Goal: Task Accomplishment & Management: Use online tool/utility

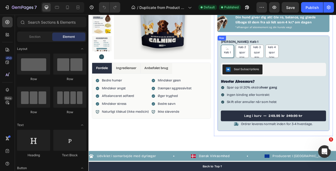
scroll to position [87, 0]
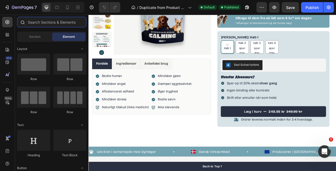
click at [46, 21] on input "text" at bounding box center [51, 22] width 69 height 11
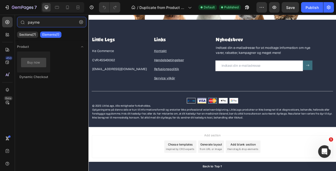
scroll to position [1543, 0]
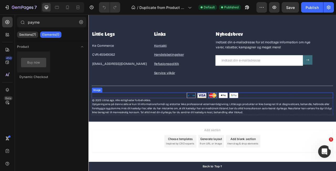
click at [286, 116] on div at bounding box center [245, 117] width 307 height 7
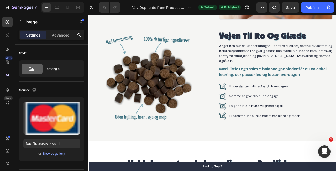
scroll to position [0, 0]
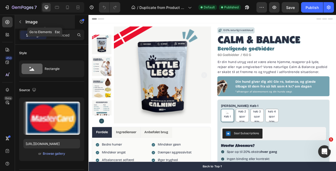
click at [22, 20] on icon "button" at bounding box center [20, 22] width 4 height 4
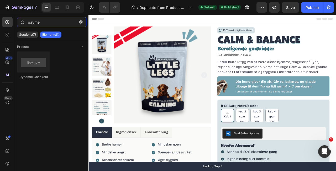
click at [48, 24] on input "payme" at bounding box center [51, 22] width 69 height 11
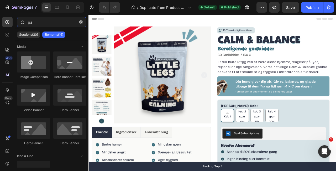
type input "p"
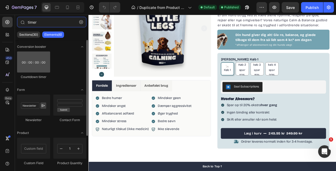
type input "timer"
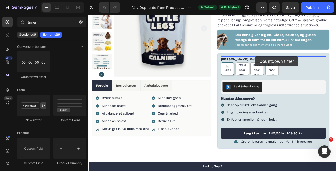
drag, startPoint x: 124, startPoint y: 77, endPoint x: 301, endPoint y: 67, distance: 177.2
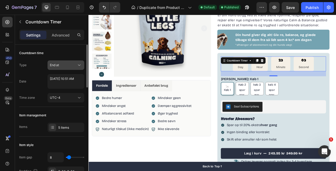
click at [66, 66] on div "End at" at bounding box center [63, 65] width 27 height 5
click at [69, 65] on div "End at" at bounding box center [63, 65] width 27 height 5
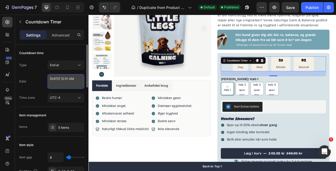
select select "10"
select select "51"
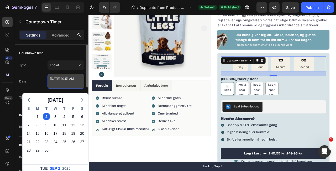
click at [76, 81] on textarea "[DATE] 10:51 AM" at bounding box center [66, 81] width 37 height 15
click at [38, 116] on div "1" at bounding box center [37, 116] width 7 height 7
type textarea "[DATE] 10:51 AM"
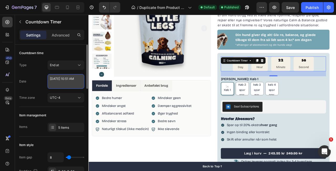
click at [67, 85] on textarea "[DATE] 10:51 AM" at bounding box center [66, 81] width 37 height 15
select select "10"
select select "51"
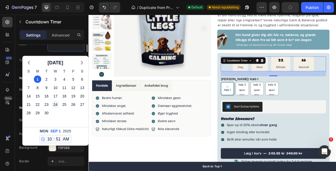
scroll to position [38, 0]
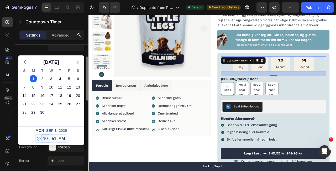
click at [45, 137] on select "12 1 2 3 4 5 6 7 8 9 10 11" at bounding box center [45, 139] width 7 height 8
select select "0"
click at [42, 135] on select "12 1 2 3 4 5 6 7 8 9 10 11" at bounding box center [45, 139] width 7 height 8
type textarea "[DATE] 12:51 AM"
click at [55, 139] on select "00 01 02 03 04 05 06 07 08 09 10 11 12 13 14 15 16 17 18 19 20 21 22 23 24 25 2…" at bounding box center [54, 139] width 7 height 8
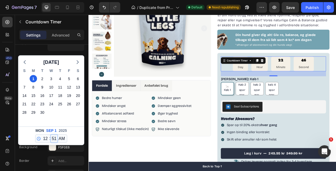
select select "0"
click at [51, 135] on select "00 01 02 03 04 05 06 07 08 09 10 11 12 13 14 15 16 17 18 19 20 21 22 23 24 25 2…" at bounding box center [54, 139] width 7 height 8
type textarea "[DATE] 12:00 AM"
click at [64, 118] on div "9" at bounding box center [60, 121] width 9 height 8
click at [26, 63] on icon "button" at bounding box center [25, 62] width 6 height 6
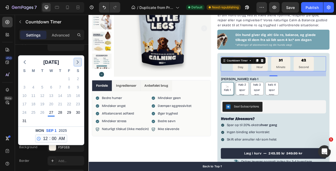
click at [79, 61] on icon "button" at bounding box center [78, 62] width 6 height 6
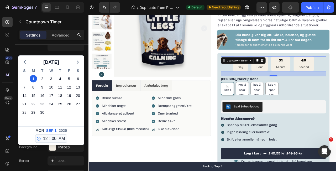
click at [40, 54] on div "[DATE] S M T W T F S 31 1 2 3 4 5 6 7 8 9 10 11 12 13 14 15 16 17 18 19 20 21 2…" at bounding box center [51, 99] width 66 height 92
click at [31, 150] on div "Background" at bounding box center [28, 147] width 18 height 8
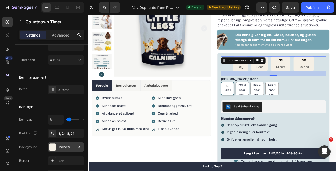
click at [55, 148] on div at bounding box center [52, 147] width 7 height 7
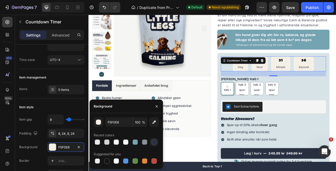
click at [155, 145] on div at bounding box center [154, 142] width 6 height 6
type input "293042"
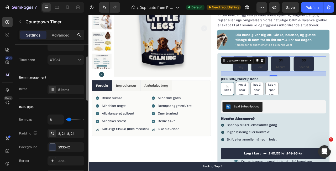
type input "11"
type input "5"
type input "0"
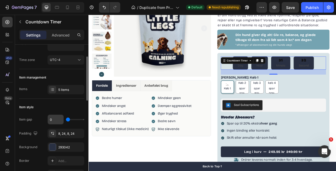
type input "0"
drag, startPoint x: 70, startPoint y: 119, endPoint x: 55, endPoint y: 119, distance: 14.7
click at [55, 119] on div "0" at bounding box center [66, 119] width 37 height 10
click at [54, 146] on div at bounding box center [52, 147] width 7 height 7
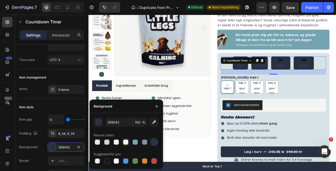
click at [126, 144] on div at bounding box center [125, 141] width 5 height 5
type input "F4F4F4"
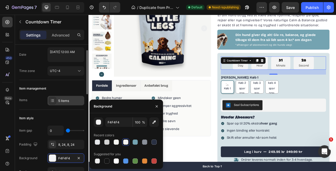
scroll to position [24, 0]
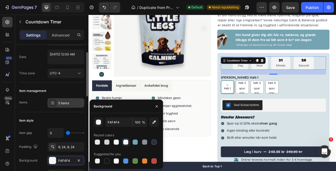
click at [57, 105] on div "5 items" at bounding box center [66, 102] width 37 height 9
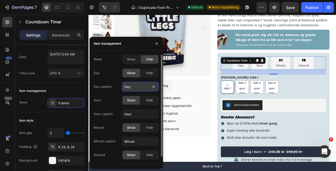
click at [140, 87] on input "Day" at bounding box center [140, 86] width 37 height 9
type input "Dag"
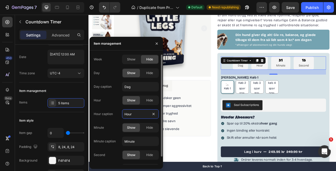
drag, startPoint x: 136, startPoint y: 112, endPoint x: 105, endPoint y: 109, distance: 30.6
click at [107, 110] on div "Hour caption Hour" at bounding box center [126, 113] width 65 height 9
type input "TimerHour"
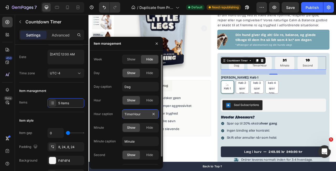
type input "Day"
type input "Hour"
click at [116, 95] on div "Week Show Hide Day Show Hide Day caption Day Hour Show Hide Hour caption Hour M…" at bounding box center [126, 114] width 65 height 119
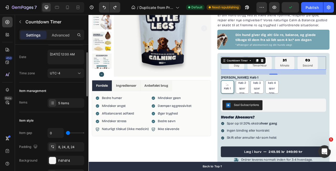
click at [37, 61] on div "Date [DATE] 12:00 AM" at bounding box center [51, 57] width 65 height 15
click at [67, 72] on div "UTC-4" at bounding box center [63, 73] width 27 height 5
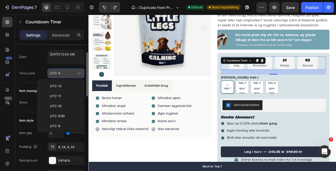
scroll to position [57, 0]
click at [67, 72] on div "UTC-4" at bounding box center [63, 73] width 27 height 5
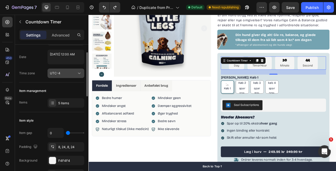
click at [63, 74] on div "UTC-4" at bounding box center [63, 73] width 27 height 5
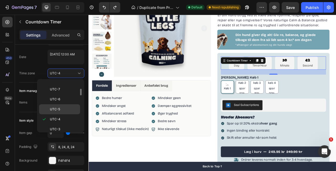
click at [65, 108] on p "UTC-5" at bounding box center [64, 109] width 28 height 5
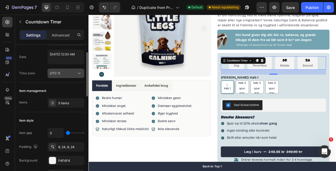
click at [70, 74] on div "UTC-5" at bounding box center [63, 73] width 27 height 5
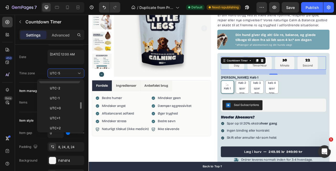
scroll to position [124, 0]
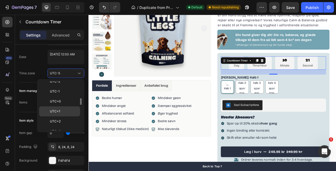
click at [68, 112] on p "UTC+1" at bounding box center [64, 111] width 28 height 5
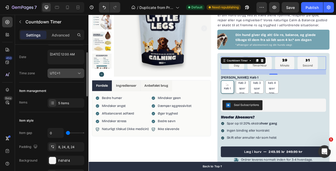
click at [66, 74] on div "UTC+1" at bounding box center [63, 73] width 27 height 5
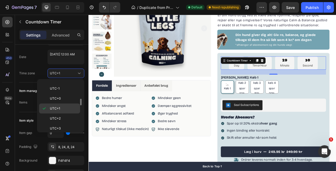
scroll to position [128, 0]
click at [67, 116] on p "UTC+2" at bounding box center [64, 118] width 28 height 5
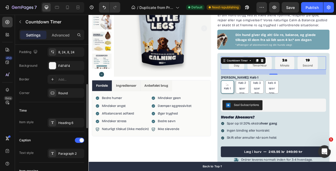
scroll to position [121, 0]
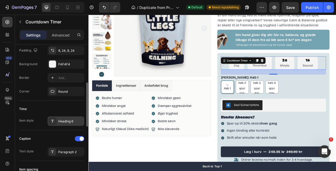
click at [54, 122] on icon at bounding box center [52, 121] width 4 height 4
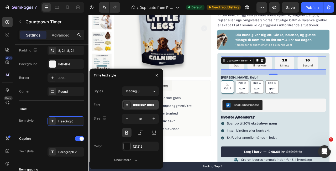
click at [135, 105] on div "Boulder Bold" at bounding box center [145, 105] width 25 height 5
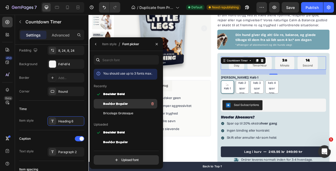
click at [135, 104] on div "Boulder Regular" at bounding box center [129, 104] width 53 height 6
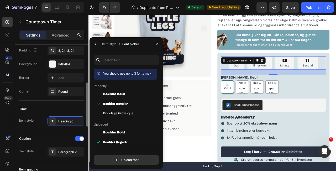
click at [70, 108] on div "Time" at bounding box center [51, 109] width 65 height 8
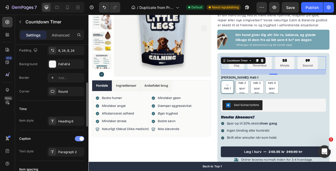
click at [80, 139] on span at bounding box center [82, 139] width 4 height 4
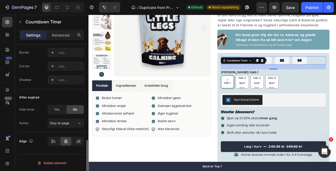
scroll to position [296, 0]
click at [73, 124] on div "Stay on page" at bounding box center [63, 123] width 27 height 5
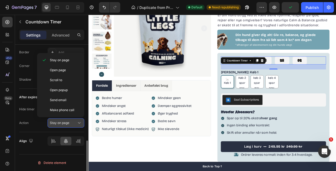
click at [73, 124] on div "Stay on page" at bounding box center [63, 123] width 27 height 5
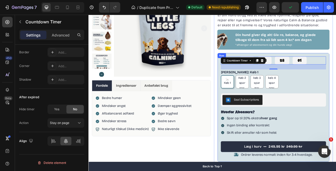
click at [336, 75] on div "04 05 28 01 Countdown Timer 24 Antal Pakker: Køb 1 Køb 1 Køb 1 Køb 1 Køb 2 spar…" at bounding box center [323, 132] width 143 height 139
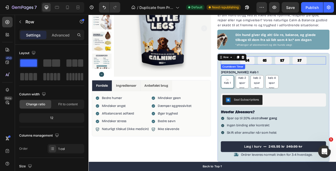
scroll to position [0, 0]
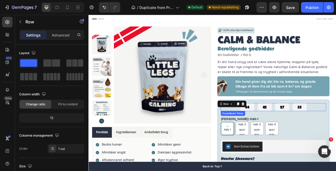
click at [336, 132] on div "04 05 27 35" at bounding box center [324, 132] width 134 height 10
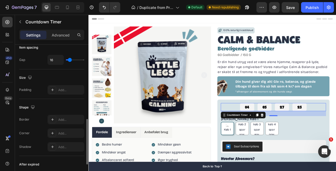
scroll to position [296, 0]
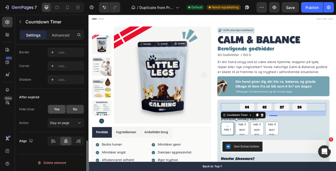
click at [58, 111] on span "Yes" at bounding box center [56, 109] width 5 height 5
click at [75, 108] on span "No" at bounding box center [75, 109] width 4 height 5
click at [57, 112] on div "Yes" at bounding box center [56, 109] width 17 height 8
click at [64, 125] on span "Stay on page" at bounding box center [59, 123] width 19 height 5
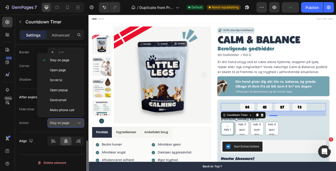
click at [62, 125] on div "Stay on page" at bounding box center [66, 122] width 32 height 5
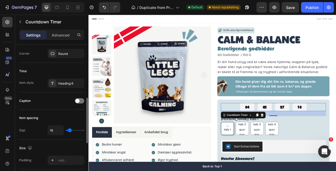
scroll to position [146, 0]
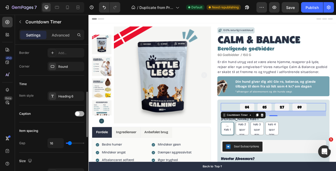
click at [80, 114] on div at bounding box center [79, 113] width 9 height 5
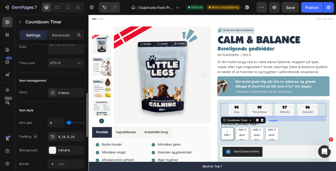
scroll to position [0, 0]
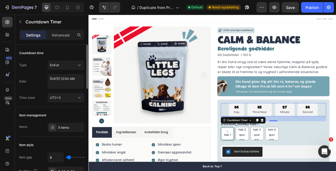
click at [62, 52] on div "Countdown time" at bounding box center [51, 53] width 65 height 8
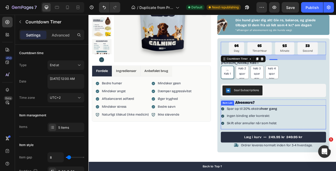
scroll to position [76, 0]
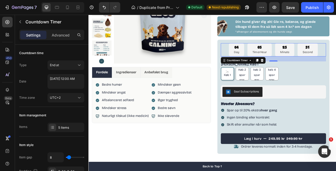
click at [262, 59] on div "04 Day 05 TimerHour 25 Minute 51 Second" at bounding box center [324, 59] width 134 height 17
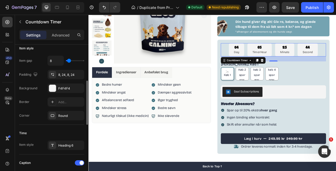
scroll to position [101, 0]
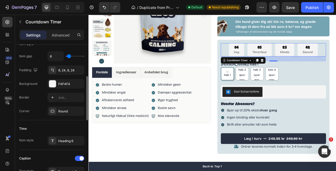
type input "0"
drag, startPoint x: 67, startPoint y: 56, endPoint x: 58, endPoint y: 57, distance: 10.0
type input "0"
click at [66, 57] on input "range" at bounding box center [75, 56] width 18 height 1
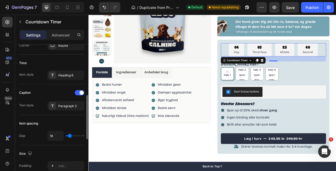
scroll to position [169, 0]
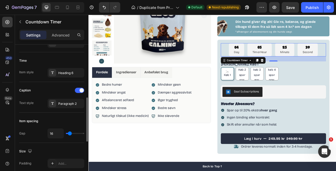
type input "8"
type input "6"
type input "2"
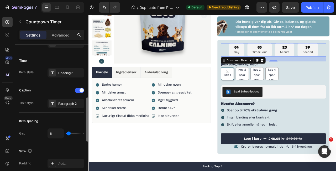
type input "2"
type input "0"
type input "6"
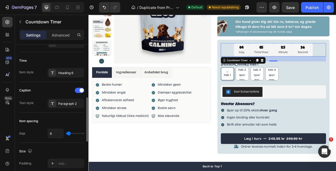
type input "14"
type input "21"
type input "26"
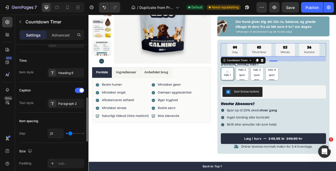
type input "26"
type input "28"
type input "30"
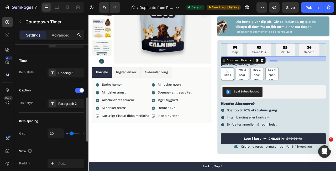
type input "31"
type input "32"
type input "31"
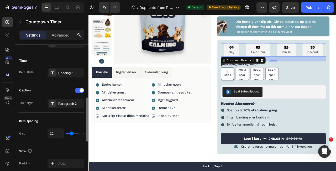
type input "31"
type input "29"
type input "26"
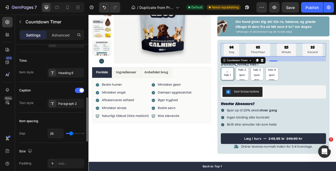
type input "22"
type input "17"
type input "10"
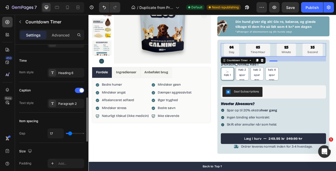
type input "10"
type input "3"
type input "0"
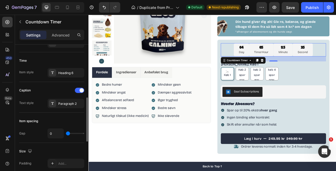
drag, startPoint x: 69, startPoint y: 133, endPoint x: 49, endPoint y: 134, distance: 20.0
click at [49, 134] on div "0" at bounding box center [66, 133] width 37 height 10
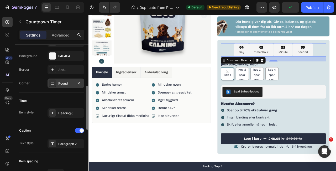
scroll to position [129, 0]
click at [52, 83] on icon at bounding box center [52, 83] width 4 height 4
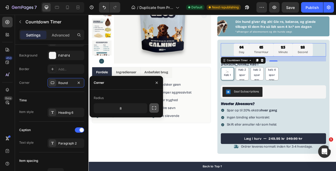
click at [152, 108] on icon "button" at bounding box center [154, 107] width 4 height 3
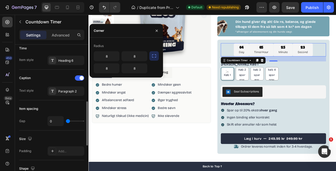
scroll to position [182, 0]
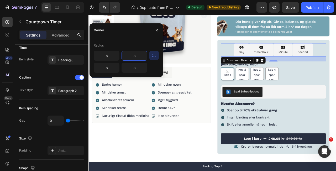
click at [138, 57] on input "8" at bounding box center [134, 55] width 25 height 9
type input "0"
click at [108, 56] on input "8" at bounding box center [106, 55] width 25 height 9
type input "0"
click at [108, 72] on input "8" at bounding box center [106, 67] width 25 height 9
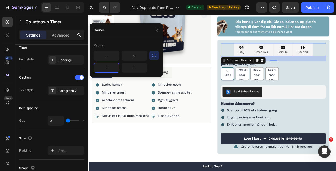
type input "0"
click at [137, 69] on input "8" at bounding box center [134, 67] width 25 height 9
type input "0"
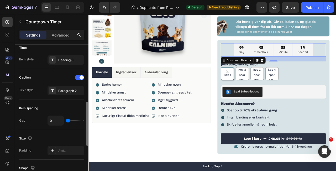
click at [55, 73] on div "Caption" at bounding box center [51, 77] width 65 height 8
click at [336, 85] on div "Køb 1 Køb 1 Køb 1 Køb 2 spar 10% Køb 2 spar 10% Køb 2 spar 10% køb 3 spar 15% k…" at bounding box center [324, 89] width 134 height 17
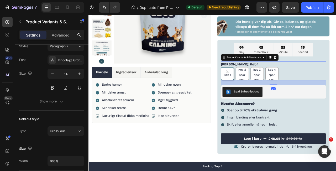
scroll to position [0, 0]
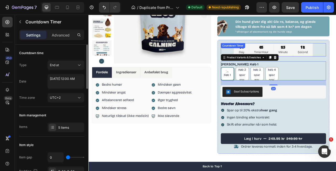
click at [336, 54] on div "04 Day 05 TimerHour 25 Minute 12 Second" at bounding box center [324, 59] width 134 height 17
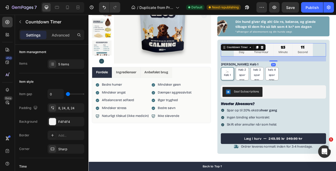
scroll to position [65, 0]
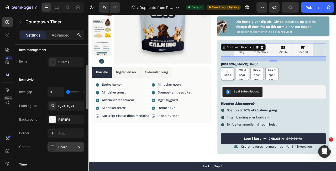
click at [54, 148] on icon at bounding box center [52, 147] width 4 height 4
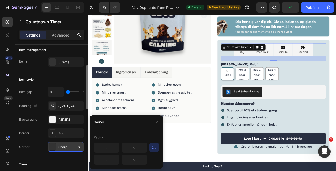
click at [54, 148] on icon at bounding box center [52, 147] width 4 height 4
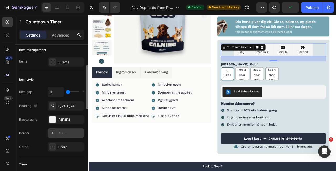
click at [53, 136] on div at bounding box center [52, 132] width 7 height 7
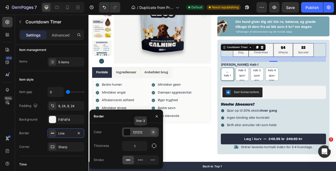
click at [155, 133] on icon "button" at bounding box center [153, 132] width 4 height 4
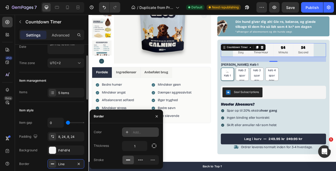
scroll to position [35, 0]
click at [80, 163] on icon "button" at bounding box center [79, 164] width 4 height 4
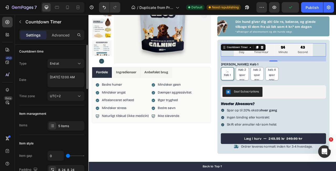
scroll to position [0, 0]
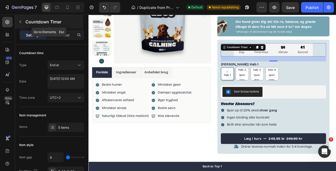
click at [25, 22] on div "Countdown Timer" at bounding box center [49, 22] width 68 height 14
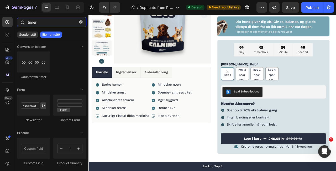
click at [43, 24] on input "timer" at bounding box center [51, 22] width 69 height 11
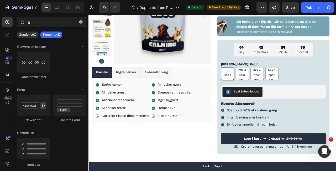
type input "t"
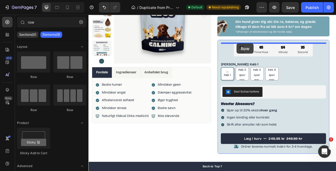
drag, startPoint x: 124, startPoint y: 80, endPoint x: 277, endPoint y: 51, distance: 156.1
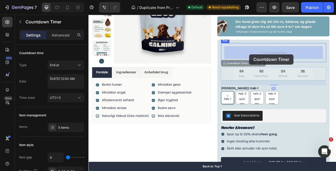
drag, startPoint x: 266, startPoint y: 78, endPoint x: 282, endPoint y: 67, distance: 19.9
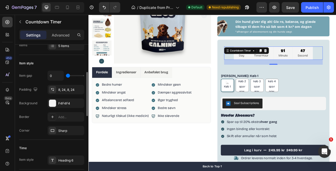
scroll to position [94, 0]
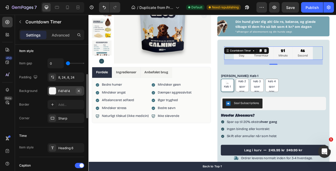
click at [80, 90] on icon "button" at bounding box center [79, 91] width 4 height 4
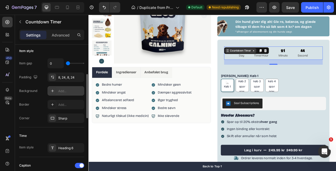
click at [284, 60] on div "Countdown Timer" at bounding box center [282, 60] width 29 height 5
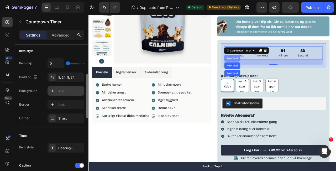
click at [276, 67] on div "Row 1 col" at bounding box center [271, 70] width 20 height 8
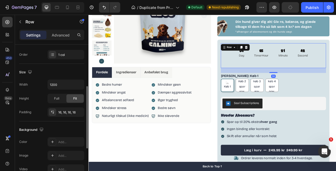
scroll to position [0, 0]
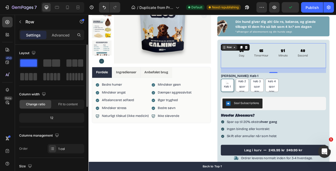
click at [266, 58] on div "Row" at bounding box center [267, 56] width 9 height 5
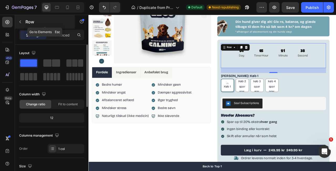
click at [28, 21] on p "Row" at bounding box center [47, 22] width 45 height 6
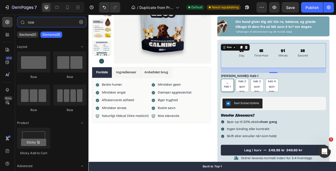
click at [28, 21] on input "row" at bounding box center [51, 22] width 69 height 11
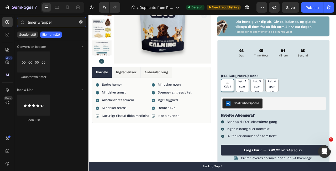
type input "timer wrapper"
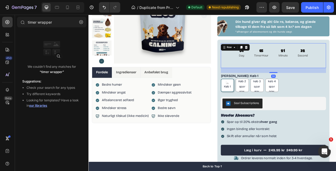
click at [268, 54] on div "04 Day 05 TimerHour 21 Minute 32 Second Countdown Timer Row 24" at bounding box center [324, 67] width 134 height 32
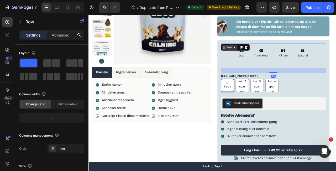
click at [270, 56] on div "Row" at bounding box center [267, 56] width 9 height 5
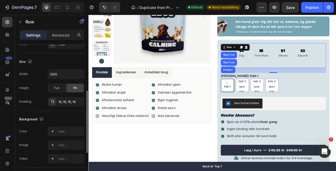
scroll to position [107, 0]
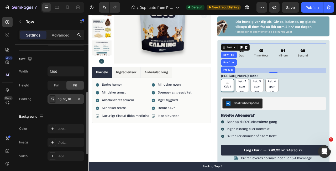
click at [54, 99] on icon at bounding box center [54, 98] width 0 height 1
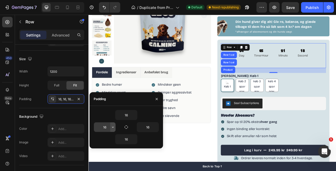
click at [112, 128] on icon "button" at bounding box center [113, 127] width 4 height 4
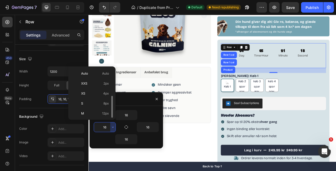
scroll to position [19, 0]
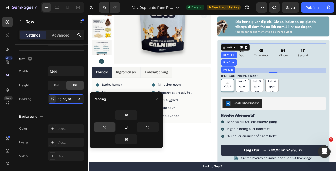
click at [107, 132] on div "16" at bounding box center [105, 127] width 22 height 10
click at [107, 130] on input "16" at bounding box center [105, 126] width 22 height 9
type input "0"
click at [128, 116] on input "16" at bounding box center [127, 114] width 22 height 9
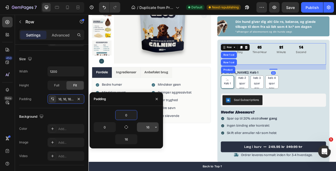
type input "0"
click at [148, 126] on input "16" at bounding box center [148, 126] width 22 height 9
type input "0"
click at [126, 140] on input "16" at bounding box center [127, 138] width 22 height 9
type input "06"
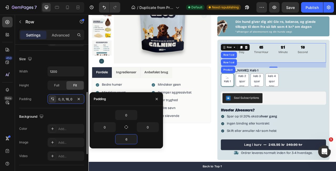
click at [41, 108] on div "Background The changes might be hidden by the video. Color Add... Image Add... …" at bounding box center [51, 136] width 65 height 57
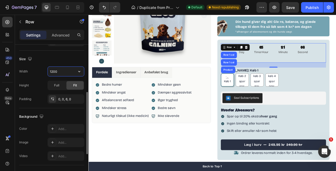
click at [74, 72] on input "1200" at bounding box center [66, 71] width 36 height 9
click at [79, 71] on icon "button" at bounding box center [79, 71] width 5 height 5
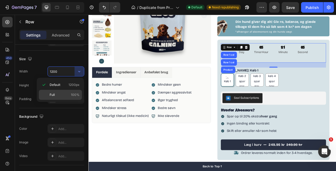
click at [66, 94] on p "Full 100%" at bounding box center [65, 94] width 30 height 5
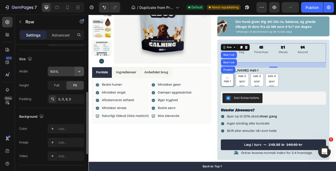
click at [78, 70] on icon "button" at bounding box center [79, 71] width 5 height 5
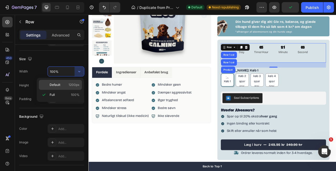
click at [67, 86] on p "Default 1200px" at bounding box center [65, 84] width 30 height 5
type input "1200"
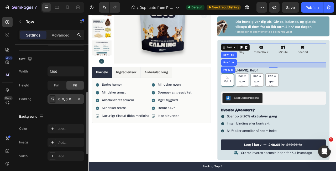
click at [54, 100] on icon at bounding box center [52, 99] width 4 height 4
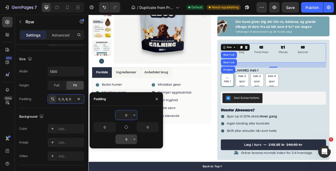
click at [127, 138] on input "6" at bounding box center [127, 138] width 22 height 9
type input "0"
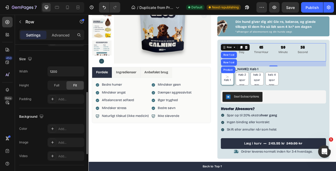
click at [50, 113] on div "Background" at bounding box center [51, 116] width 65 height 8
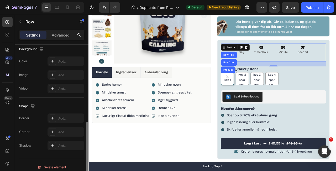
scroll to position [173, 0]
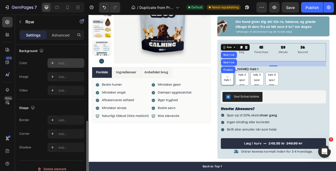
click at [54, 62] on icon at bounding box center [52, 63] width 4 height 4
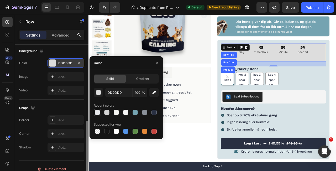
click at [98, 112] on div at bounding box center [97, 112] width 5 height 5
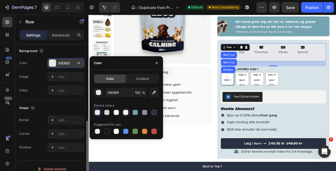
click at [124, 112] on div at bounding box center [125, 112] width 5 height 5
type input "F4F4F4"
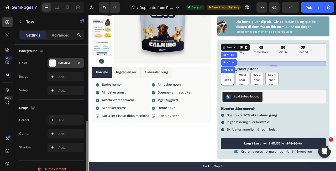
click at [41, 77] on div "Image Add..." at bounding box center [51, 76] width 65 height 9
click at [59, 30] on div "Settings Advanced" at bounding box center [51, 35] width 65 height 11
click at [59, 32] on div "Advanced" at bounding box center [61, 35] width 26 height 8
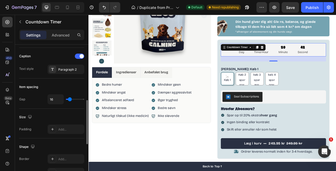
scroll to position [205, 0]
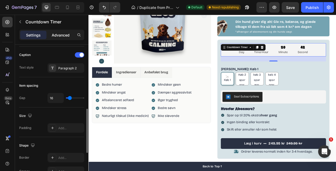
click at [62, 36] on p "Advanced" at bounding box center [61, 35] width 18 height 6
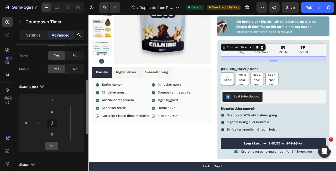
scroll to position [46, 0]
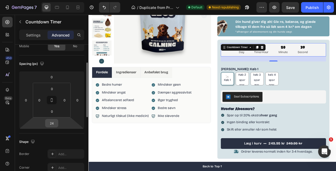
click at [53, 122] on input "24" at bounding box center [51, 123] width 11 height 8
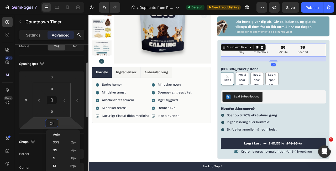
type input "0"
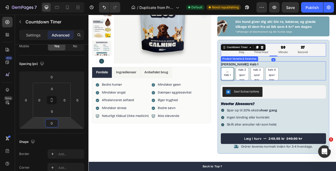
click at [336, 80] on div "[PERSON_NAME]: Køb 1 Køb 1 Køb 1 Køb 1 Køb 2 spar 10% Køb 2 spar 10% Køb 2 spar…" at bounding box center [324, 86] width 134 height 24
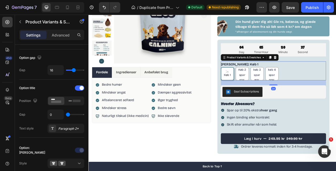
scroll to position [0, 0]
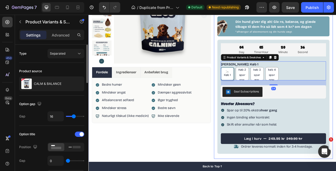
click at [336, 56] on div "100% naturligt kosttilskud Item List CALM & BALANCE Product Title Beroligende g…" at bounding box center [324, 76] width 152 height 244
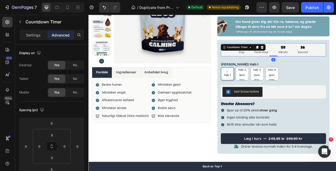
click at [336, 56] on div "04 Day 05 TimerHour 20 Minute 36 Second" at bounding box center [324, 59] width 134 height 17
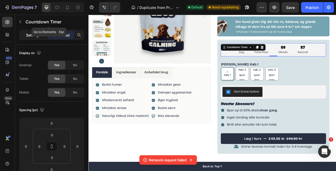
click at [31, 33] on p "Settings" at bounding box center [33, 35] width 15 height 6
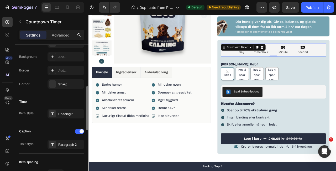
scroll to position [129, 0]
click at [55, 82] on div at bounding box center [52, 82] width 7 height 7
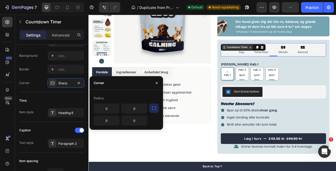
click at [288, 57] on div "Countdown Timer" at bounding box center [277, 56] width 29 height 5
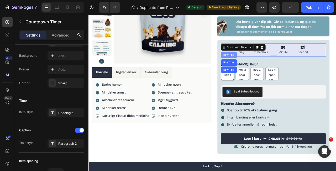
click at [269, 68] on div "Row 1 col" at bounding box center [267, 66] width 20 height 8
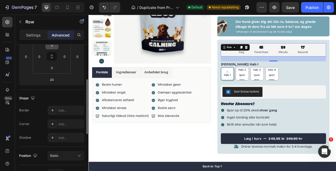
scroll to position [90, 0]
click at [33, 38] on div "Settings" at bounding box center [33, 35] width 26 height 8
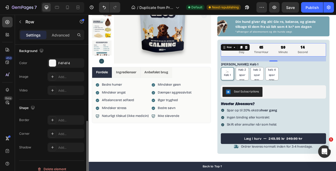
scroll to position [179, 0]
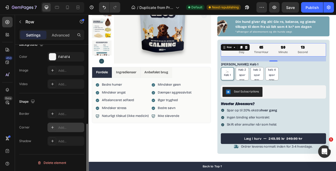
click at [54, 127] on icon at bounding box center [52, 127] width 4 height 4
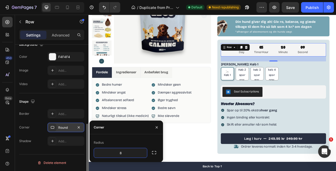
click at [57, 100] on div "Shape" at bounding box center [51, 101] width 65 height 8
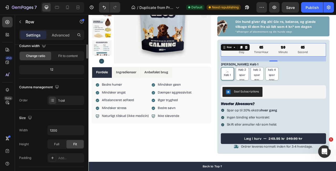
scroll to position [0, 0]
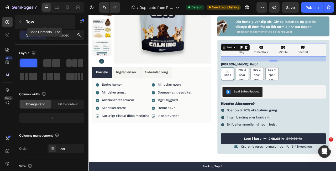
click at [19, 20] on icon "button" at bounding box center [20, 22] width 4 height 4
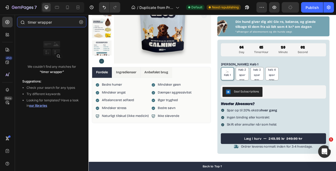
click at [42, 22] on input "timer wrapper" at bounding box center [51, 22] width 69 height 11
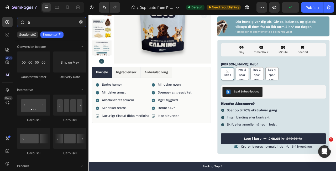
type input "t"
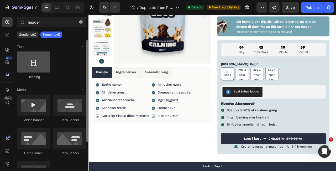
type input "header"
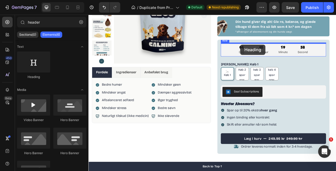
drag, startPoint x: 130, startPoint y: 86, endPoint x: 282, endPoint y: 53, distance: 155.3
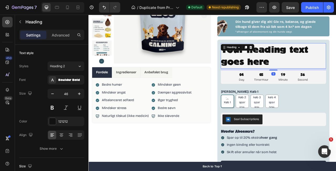
drag, startPoint x: 322, startPoint y: 87, endPoint x: 323, endPoint y: 75, distance: 12.1
click at [323, 75] on div "Your heading text goes here Heading 9" at bounding box center [324, 67] width 134 height 33
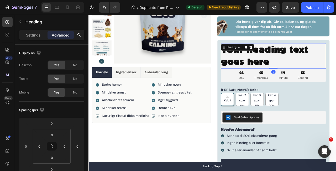
click at [317, 76] on h2 "Your heading text goes here" at bounding box center [324, 67] width 134 height 33
click at [317, 76] on p "Your heading text goes here" at bounding box center [323, 67] width 133 height 32
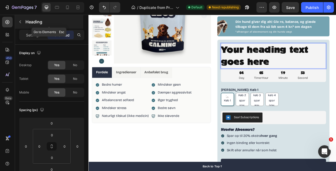
click at [23, 24] on button "button" at bounding box center [20, 22] width 8 height 8
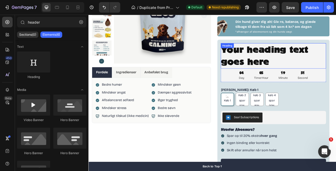
click at [278, 65] on p "Your heading text goes here" at bounding box center [323, 67] width 133 height 32
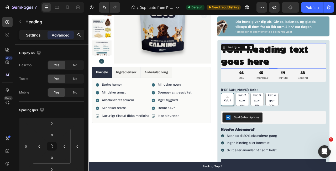
click at [34, 38] on div "Settings" at bounding box center [33, 35] width 26 height 8
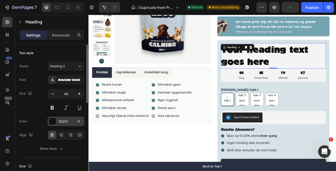
click at [56, 119] on div at bounding box center [52, 121] width 7 height 7
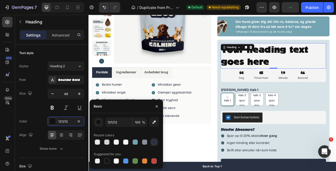
click at [155, 142] on div at bounding box center [154, 141] width 5 height 5
type input "293042"
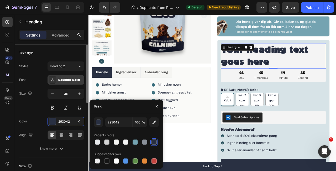
click at [55, 81] on div at bounding box center [52, 79] width 7 height 7
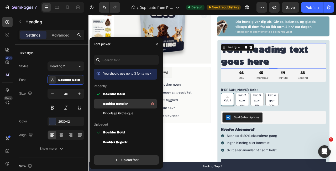
click at [122, 105] on span "Boulder Regular" at bounding box center [115, 103] width 25 height 5
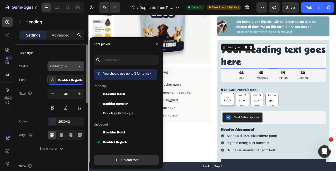
click at [73, 68] on div "Heading 2*" at bounding box center [64, 66] width 28 height 5
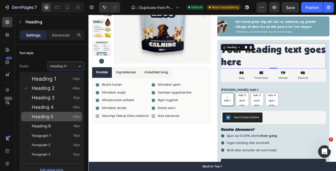
click at [66, 115] on div "Heading 5 25px" at bounding box center [56, 116] width 48 height 5
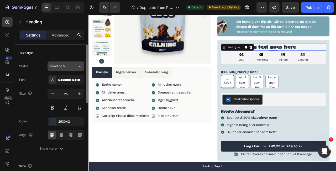
click at [65, 68] on span "Heading 5" at bounding box center [57, 66] width 15 height 5
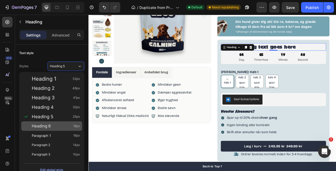
click at [62, 127] on div "Heading 6 18px" at bounding box center [56, 125] width 48 height 5
type input "18"
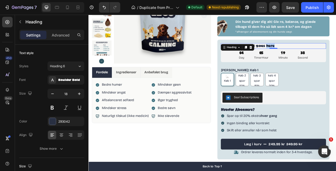
click at [315, 56] on p "Your heading text goes here" at bounding box center [323, 54] width 133 height 6
click at [260, 54] on p "åbningsudsalg" at bounding box center [323, 54] width 133 height 6
click at [304, 55] on p "Åbningsudsalg" at bounding box center [323, 54] width 133 height 6
click at [336, 66] on div "100% naturligt kosttilskud Item List CALM & BALANCE Product Title Beroligende g…" at bounding box center [324, 80] width 152 height 252
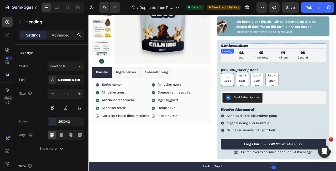
click at [306, 55] on p "Åbningsudsalg" at bounding box center [323, 54] width 133 height 6
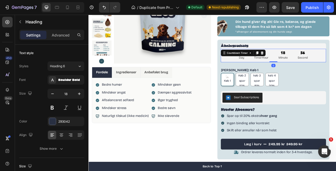
click at [336, 65] on div "04 Day 05 TimerHour 18 Minute 56 Second" at bounding box center [324, 66] width 134 height 17
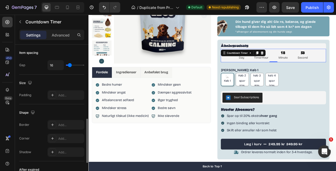
scroll to position [210, 0]
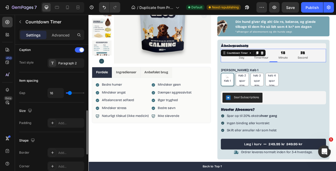
type input "22"
type input "19"
type input "13"
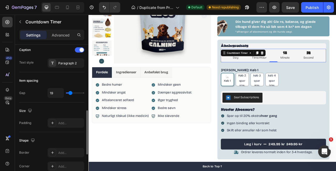
type input "13"
type input "6"
type input "0"
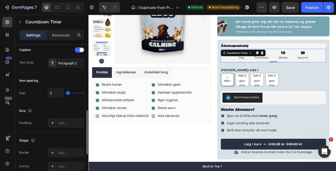
type input "4"
type input "7"
type input "10"
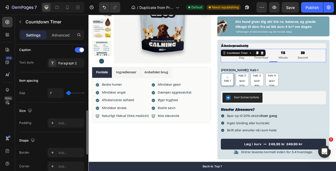
type input "10"
type input "14"
type input "17"
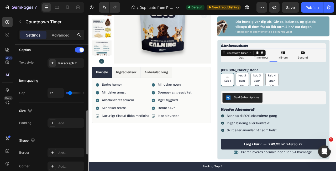
type input "20"
type input "24"
type input "28"
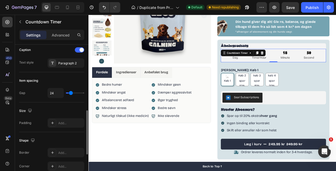
type input "28"
type input "32"
type input "35"
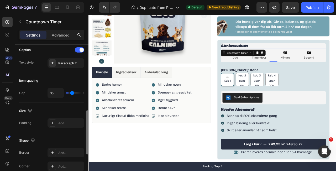
type input "38"
type input "39"
type input "37"
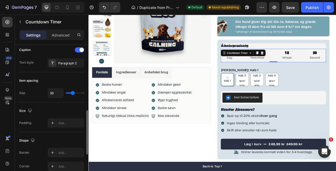
type input "37"
type input "29"
type input "11"
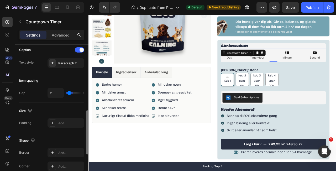
type input "0"
drag, startPoint x: 70, startPoint y: 94, endPoint x: 42, endPoint y: 93, distance: 28.4
type input "0"
click at [66, 93] on input "range" at bounding box center [75, 92] width 18 height 1
click at [66, 84] on div "Item spacing" at bounding box center [51, 80] width 65 height 8
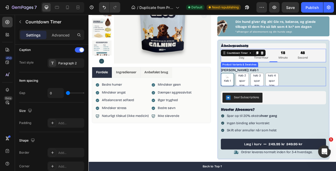
click at [336, 97] on div "Køb 1 Køb 1 Køb 1 Køb 2 spar 10% Køb 2 spar 10% Køb 2 spar 10% køb 3 spar 15% k…" at bounding box center [324, 97] width 134 height 17
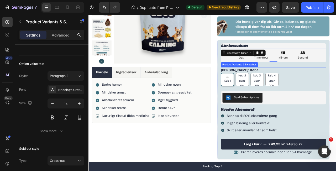
scroll to position [0, 0]
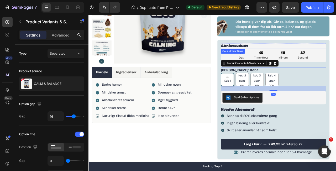
click at [336, 64] on div "04 Day 05 TimerHour 18 Minute 47 Second" at bounding box center [324, 66] width 134 height 17
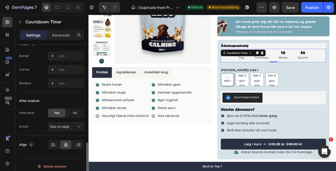
scroll to position [310, 0]
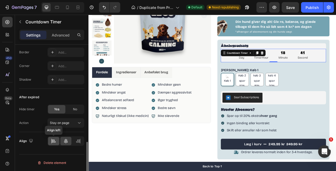
click at [58, 139] on div at bounding box center [53, 141] width 11 height 8
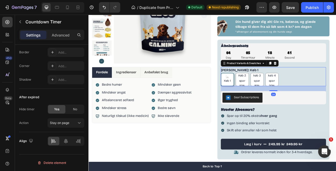
click at [336, 99] on div "Køb 1 Køb 1 Køb 1 Køb 2 spar 10% Køb 2 spar 10% Køb 2 spar 10% køb 3 spar 15% k…" at bounding box center [324, 97] width 134 height 17
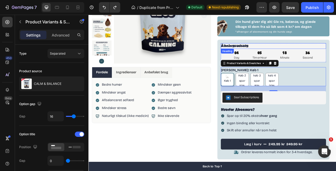
click at [293, 53] on p "Åbningsudsalg" at bounding box center [323, 54] width 133 height 6
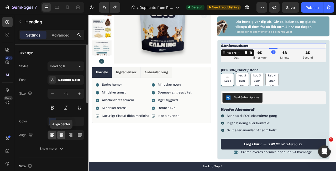
click at [61, 137] on icon at bounding box center [61, 134] width 5 height 5
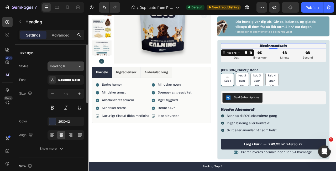
click at [70, 67] on div "Heading 6" at bounding box center [60, 66] width 21 height 5
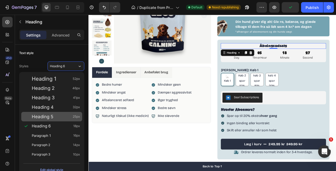
click at [56, 117] on div "Heading 5 25px" at bounding box center [56, 116] width 48 height 5
type input "25"
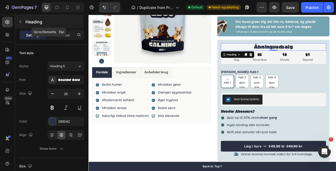
click at [21, 21] on icon "button" at bounding box center [20, 22] width 4 height 4
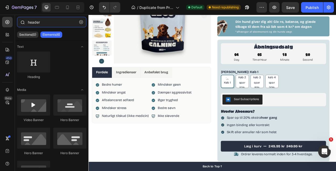
click at [42, 25] on input "header" at bounding box center [51, 22] width 69 height 11
click at [42, 25] on input "te" at bounding box center [51, 22] width 69 height 11
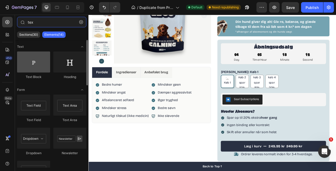
type input "tex"
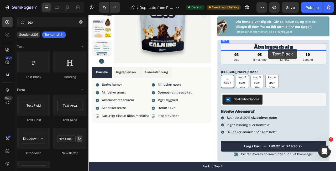
drag, startPoint x: 121, startPoint y: 77, endPoint x: 317, endPoint y: 58, distance: 197.6
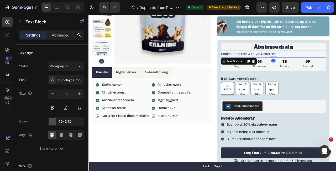
click at [292, 63] on div "Replace this text with your content" at bounding box center [324, 64] width 134 height 9
click at [292, 63] on p "Replace this text with your content" at bounding box center [323, 65] width 133 height 8
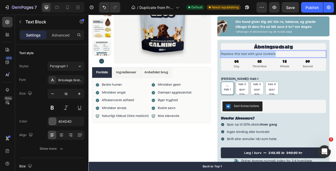
click at [292, 63] on p "Replace this text with your content" at bounding box center [323, 65] width 133 height 8
click at [267, 64] on p "10%" at bounding box center [323, 65] width 133 height 8
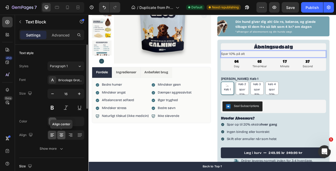
click at [63, 136] on icon at bounding box center [61, 134] width 5 height 5
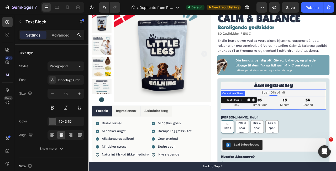
scroll to position [18, 0]
